Goal: Transaction & Acquisition: Purchase product/service

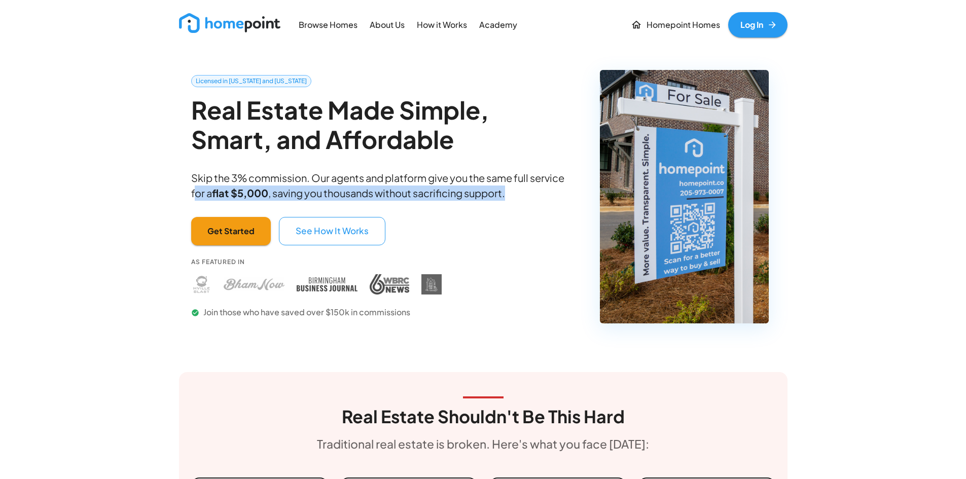
drag, startPoint x: 193, startPoint y: 192, endPoint x: 565, endPoint y: 209, distance: 372.1
click at [565, 209] on div "Licensed in [US_STATE] and [US_STATE] Real Estate Made Simple, Smart, and Affor…" at bounding box center [382, 205] width 383 height 260
click at [536, 196] on p "Skip the 3% commission. Our agents and platform give you the same full service …" at bounding box center [382, 185] width 383 height 30
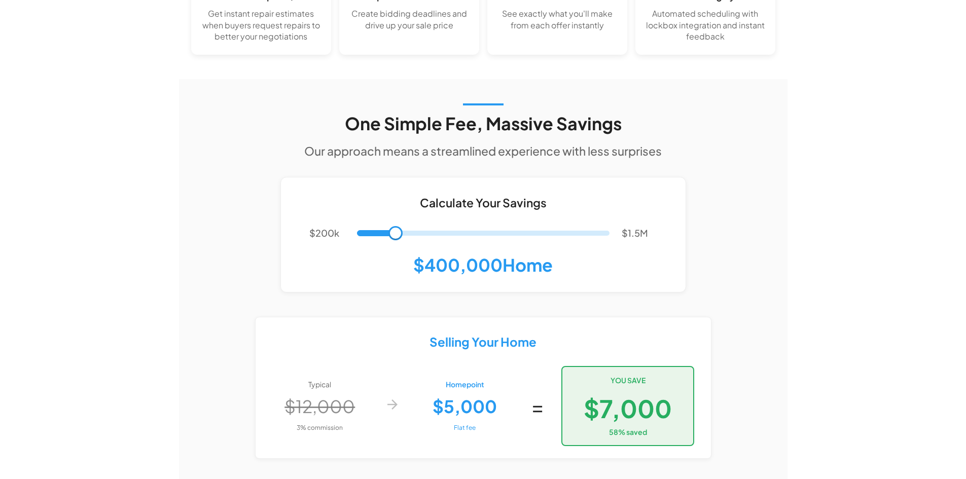
scroll to position [1724, 0]
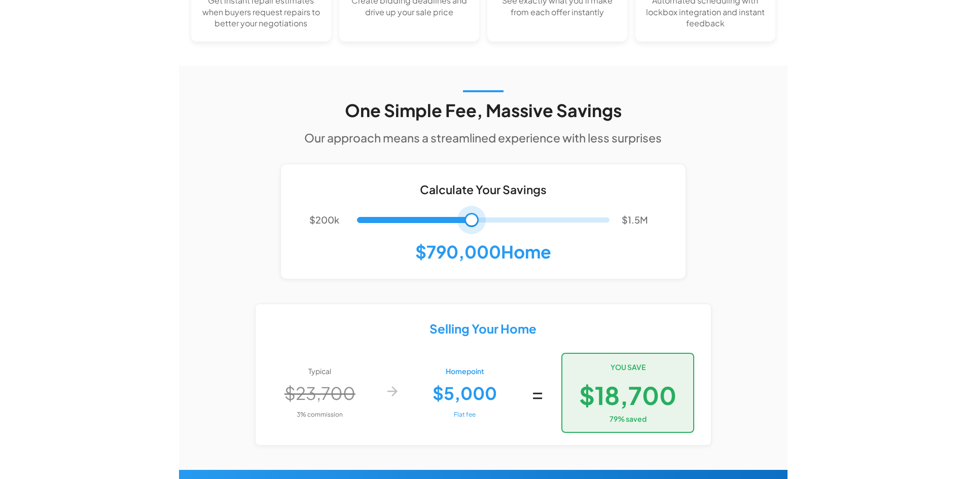
click at [472, 211] on span at bounding box center [483, 220] width 253 height 18
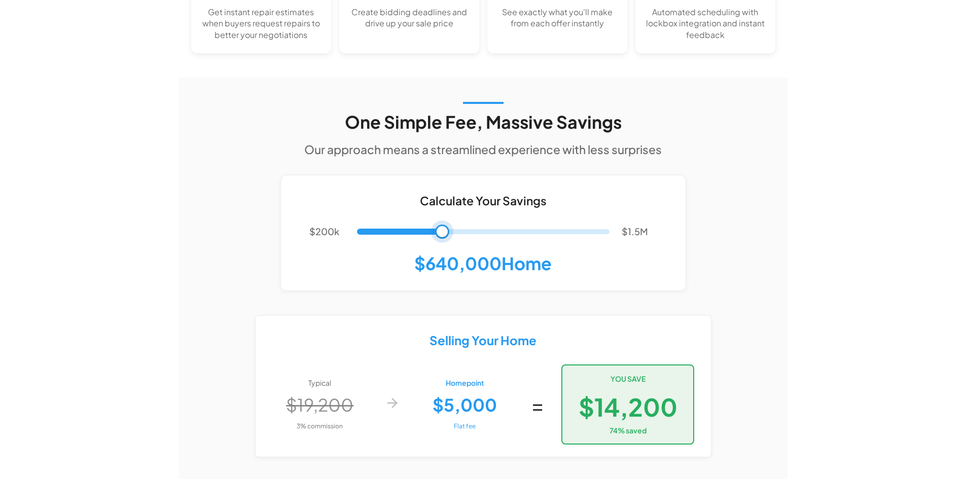
type input "******"
drag, startPoint x: 472, startPoint y: 199, endPoint x: 439, endPoint y: 203, distance: 32.7
click at [439, 225] on span at bounding box center [438, 232] width 14 height 14
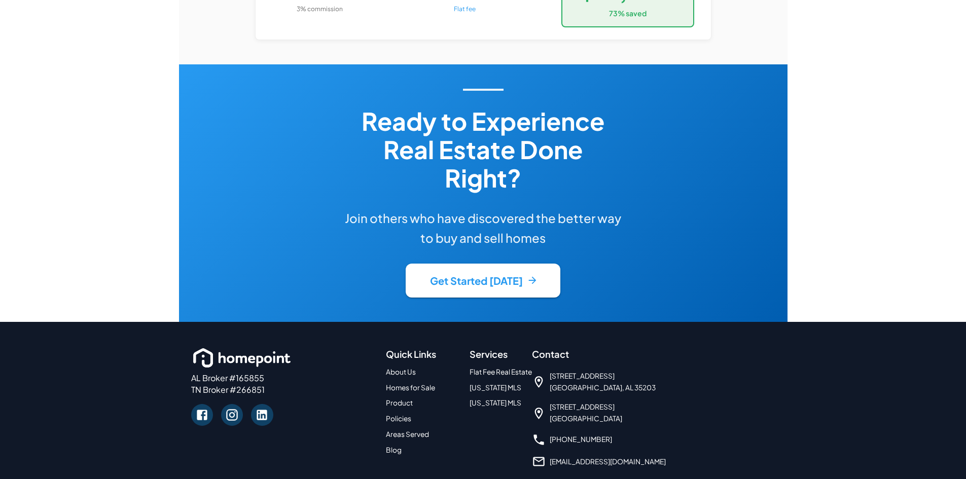
scroll to position [2131, 0]
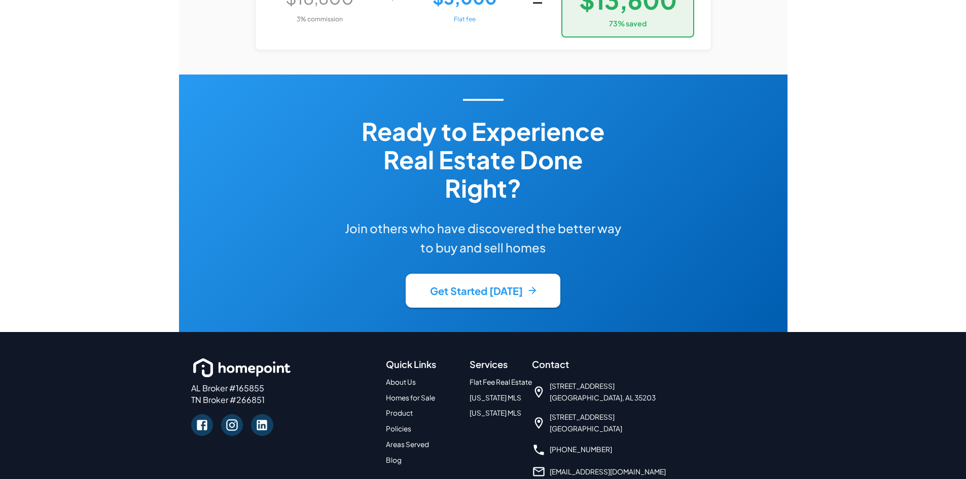
click at [410, 394] on link "Homes for Sale" at bounding box center [410, 398] width 49 height 9
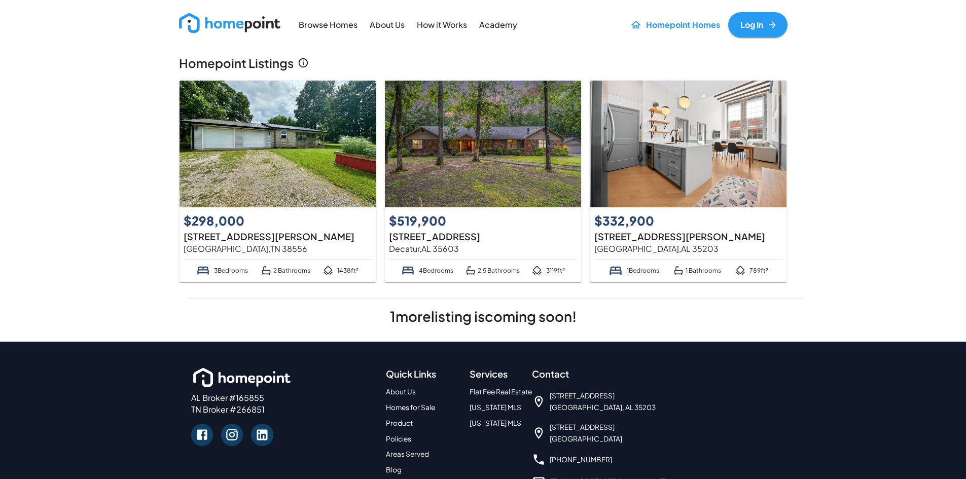
click at [631, 170] on img at bounding box center [688, 144] width 196 height 127
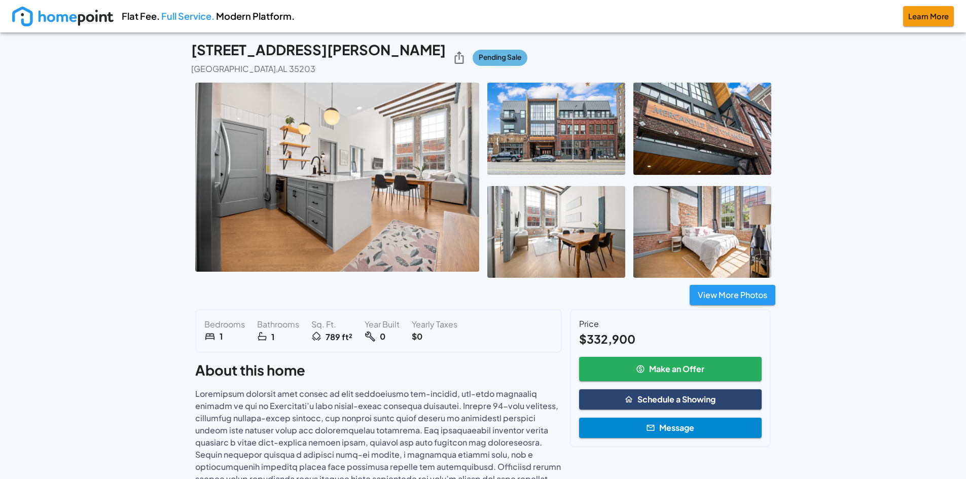
click at [439, 176] on img at bounding box center [337, 177] width 284 height 189
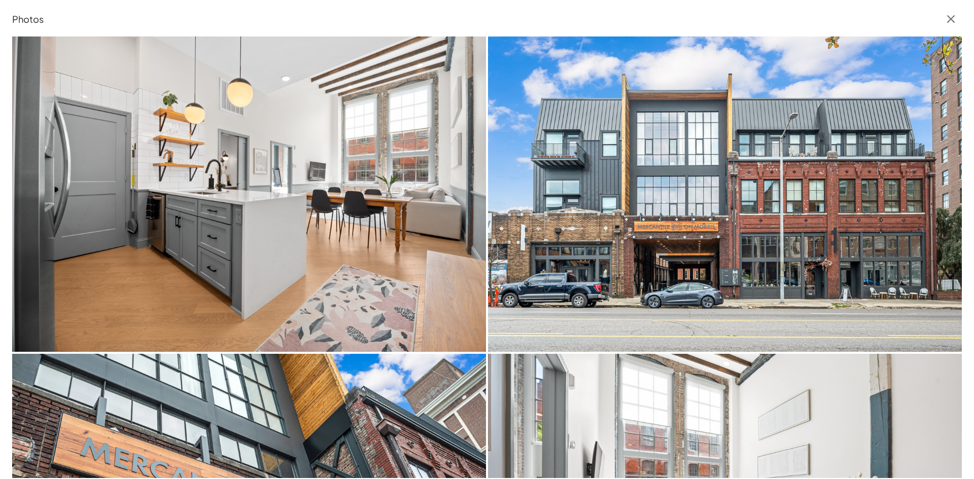
click at [343, 231] on img at bounding box center [249, 194] width 474 height 315
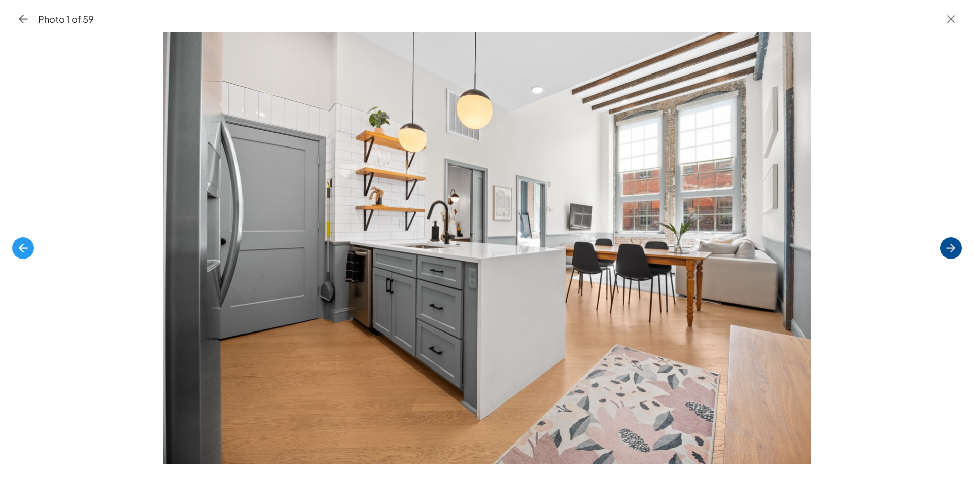
click at [955, 249] on icon "button" at bounding box center [951, 248] width 14 height 14
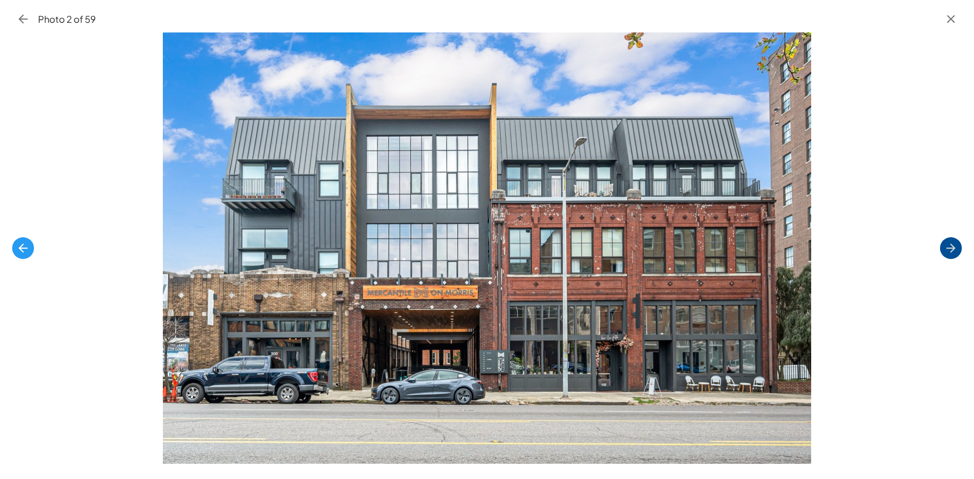
click at [949, 247] on icon "button" at bounding box center [951, 248] width 14 height 14
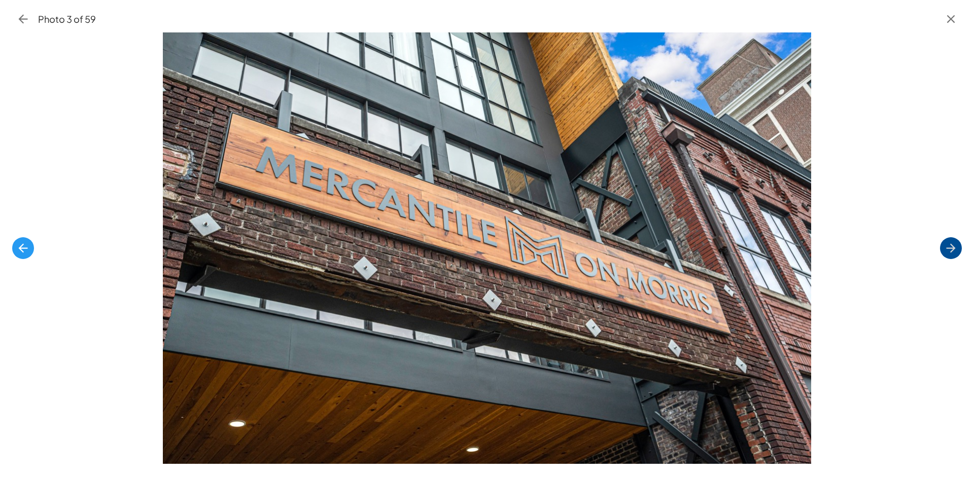
click at [949, 247] on icon "button" at bounding box center [951, 248] width 14 height 14
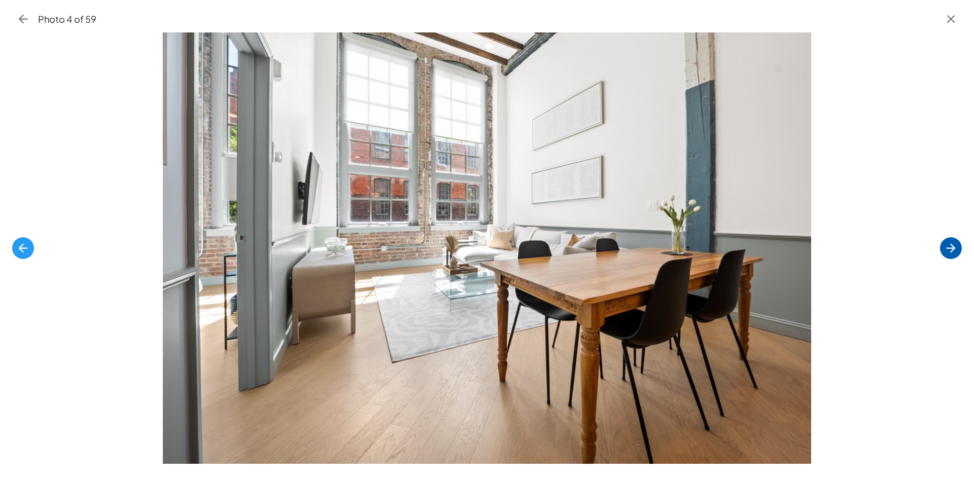
click at [949, 247] on icon "button" at bounding box center [951, 248] width 14 height 14
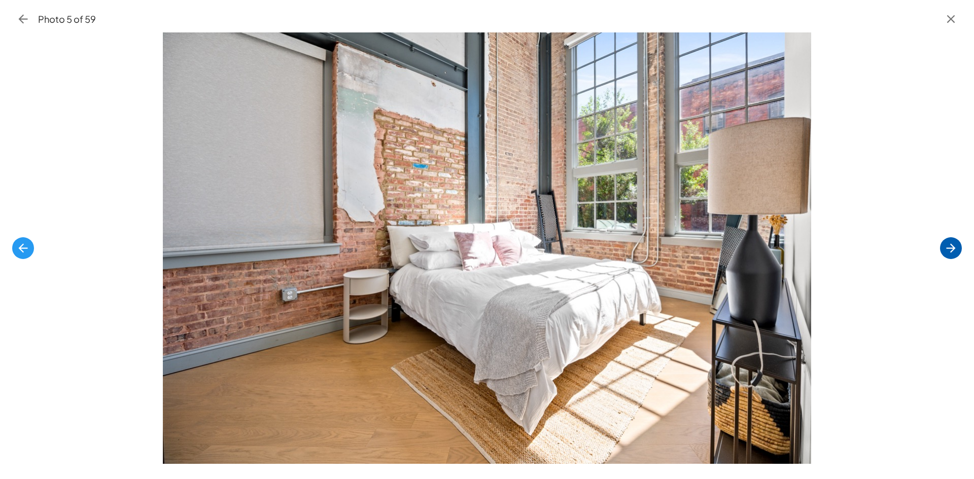
click at [947, 247] on icon "button" at bounding box center [951, 248] width 14 height 14
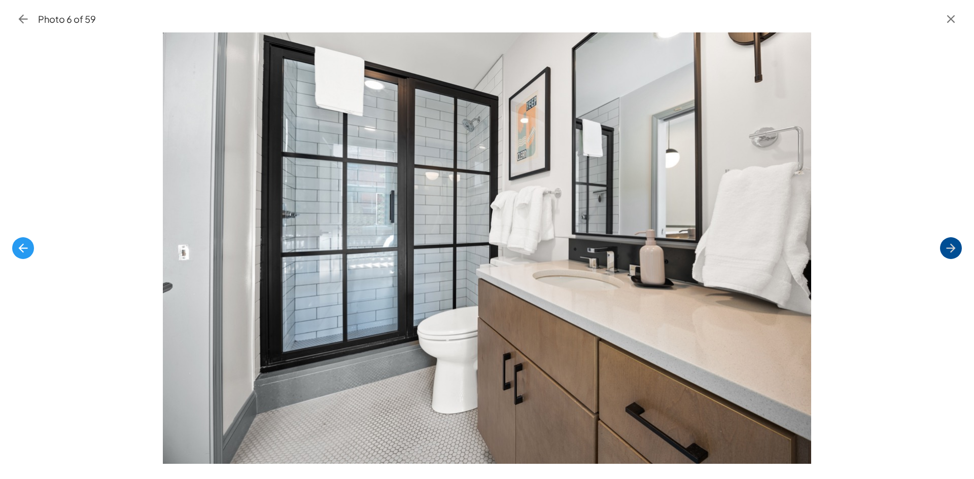
click at [946, 247] on icon "button" at bounding box center [951, 248] width 14 height 14
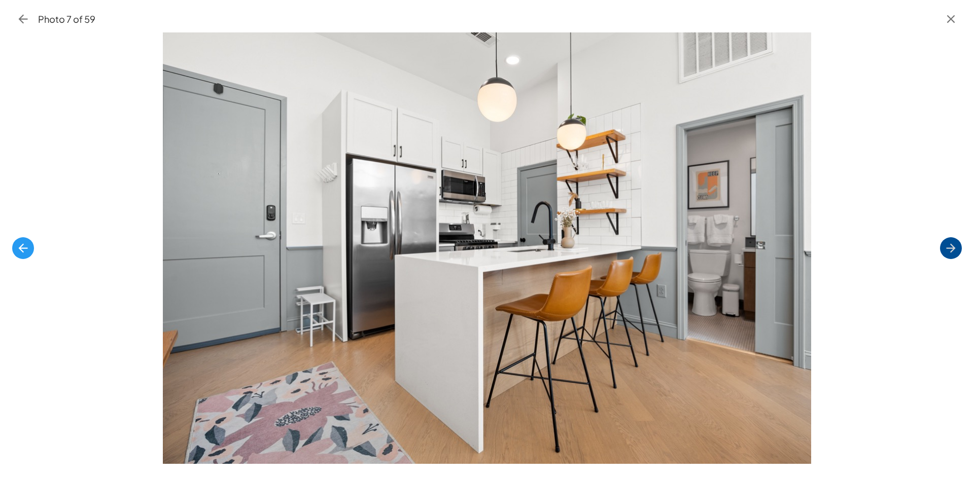
click at [946, 247] on icon "button" at bounding box center [951, 248] width 14 height 14
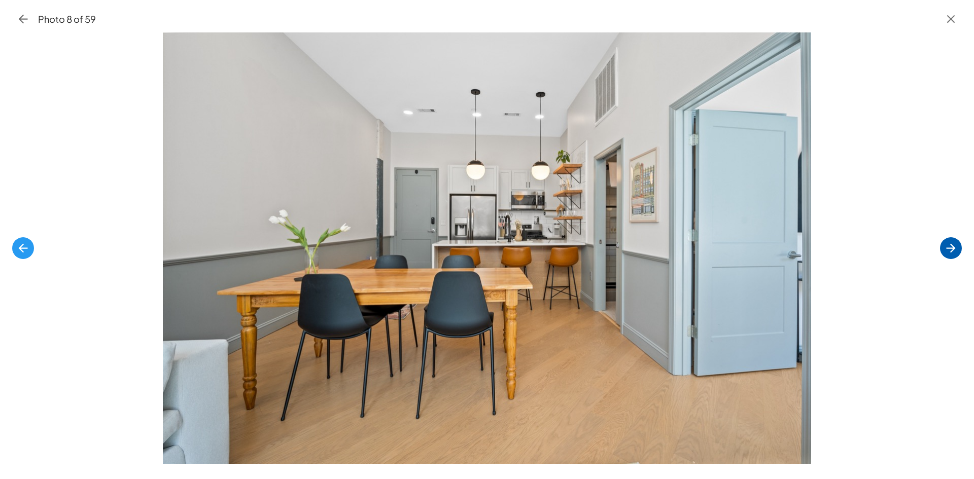
click at [946, 247] on icon "button" at bounding box center [951, 248] width 14 height 14
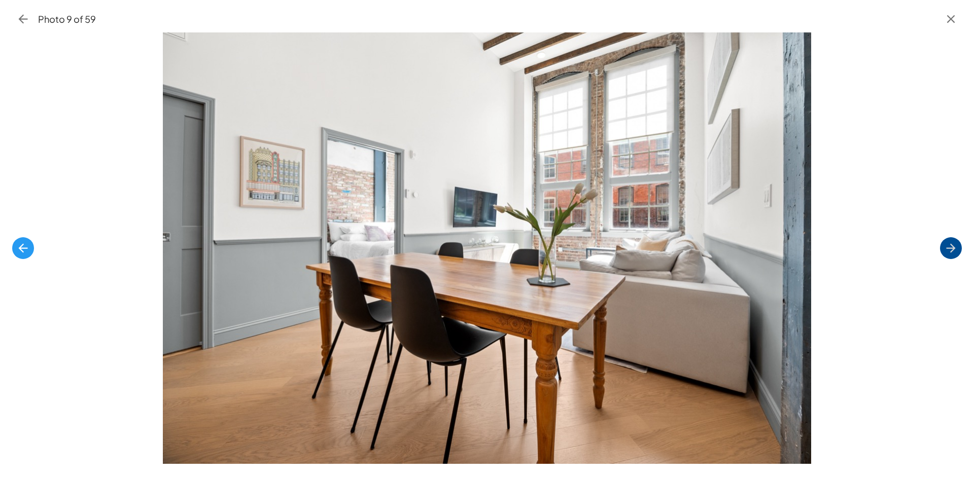
click at [948, 247] on icon "button" at bounding box center [951, 248] width 14 height 14
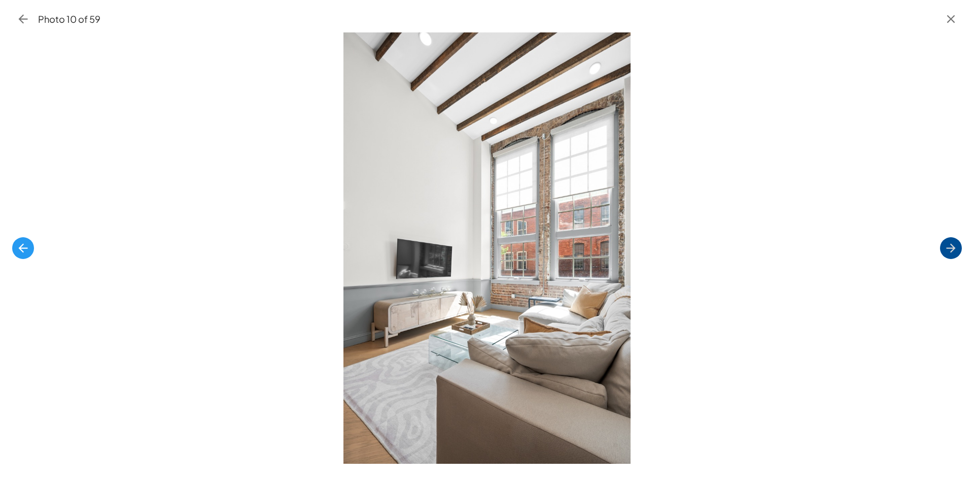
click at [952, 244] on icon "button" at bounding box center [951, 248] width 14 height 14
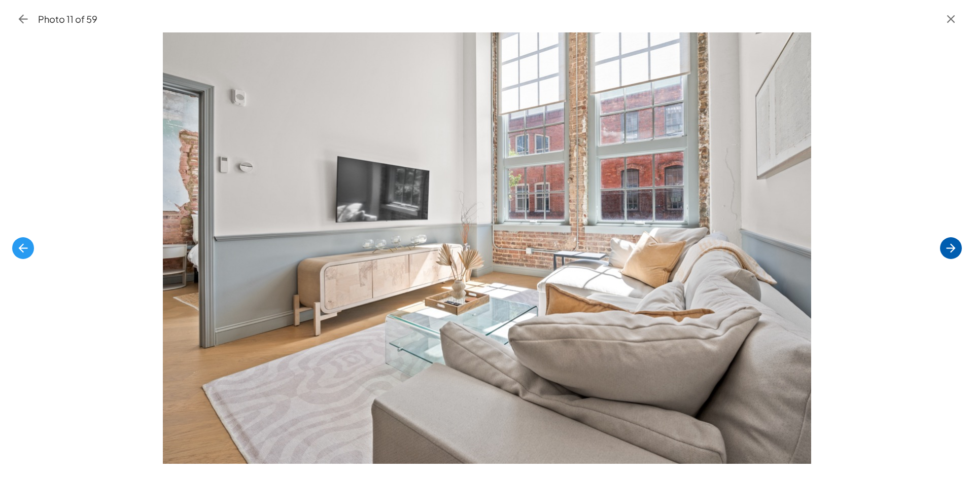
click at [952, 244] on icon "button" at bounding box center [951, 248] width 14 height 14
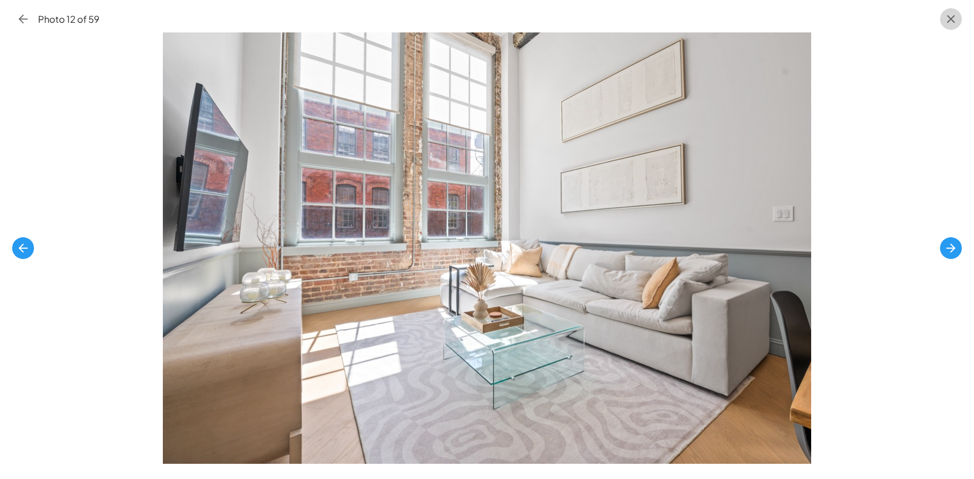
click at [951, 14] on icon "button" at bounding box center [951, 19] width 14 height 14
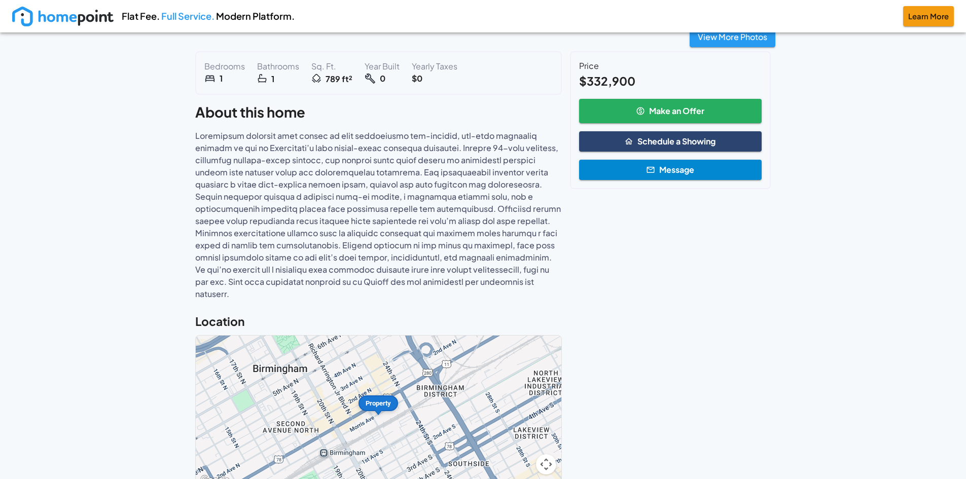
scroll to position [254, 0]
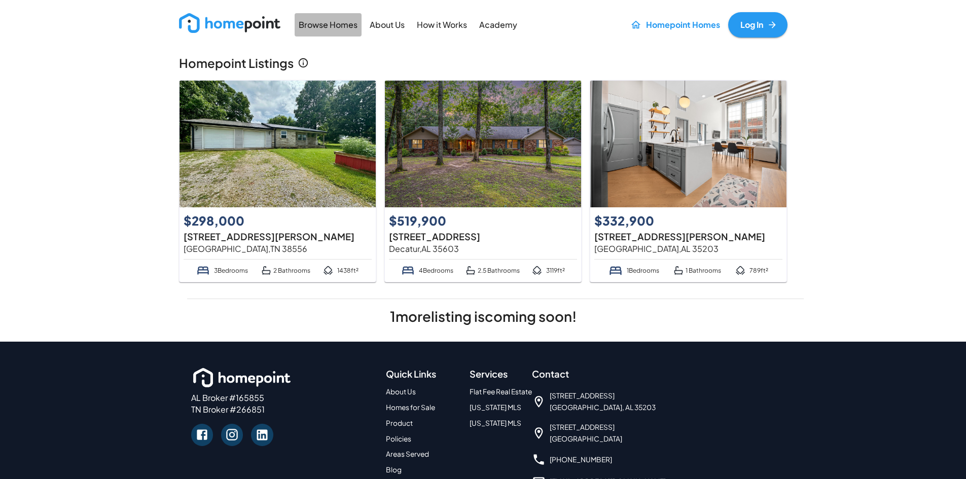
click at [324, 22] on p "Browse Homes" at bounding box center [328, 25] width 59 height 12
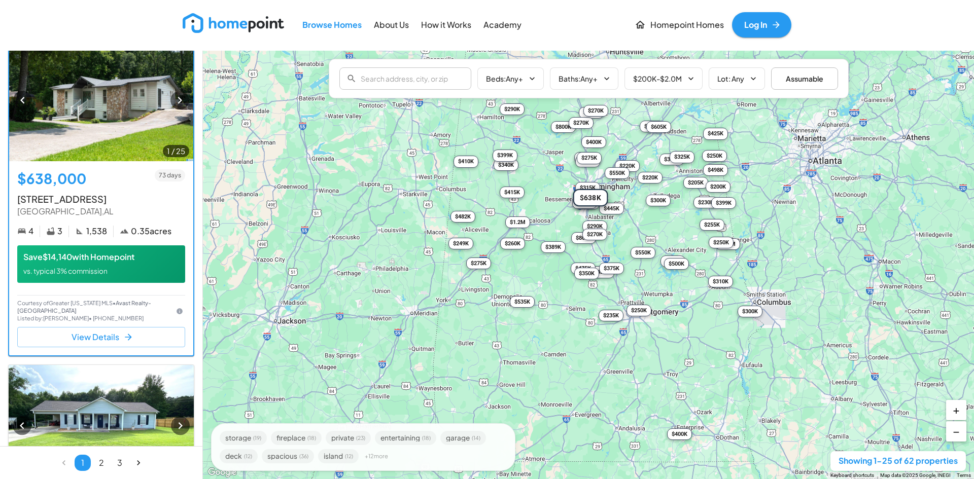
scroll to position [2941, 0]
